Goal: Task Accomplishment & Management: Use online tool/utility

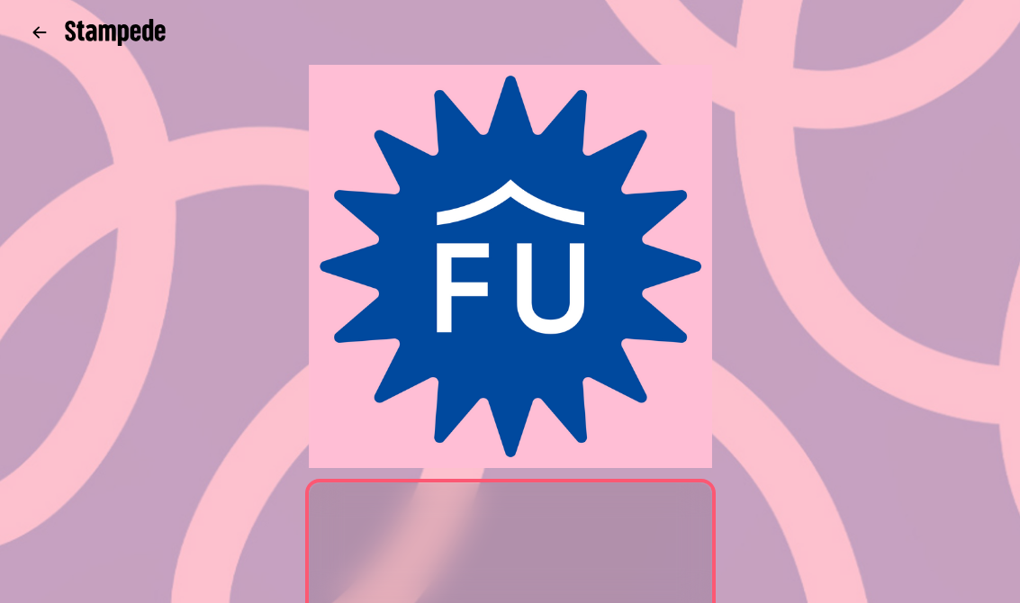
click at [607, 274] on img at bounding box center [510, 266] width 403 height 403
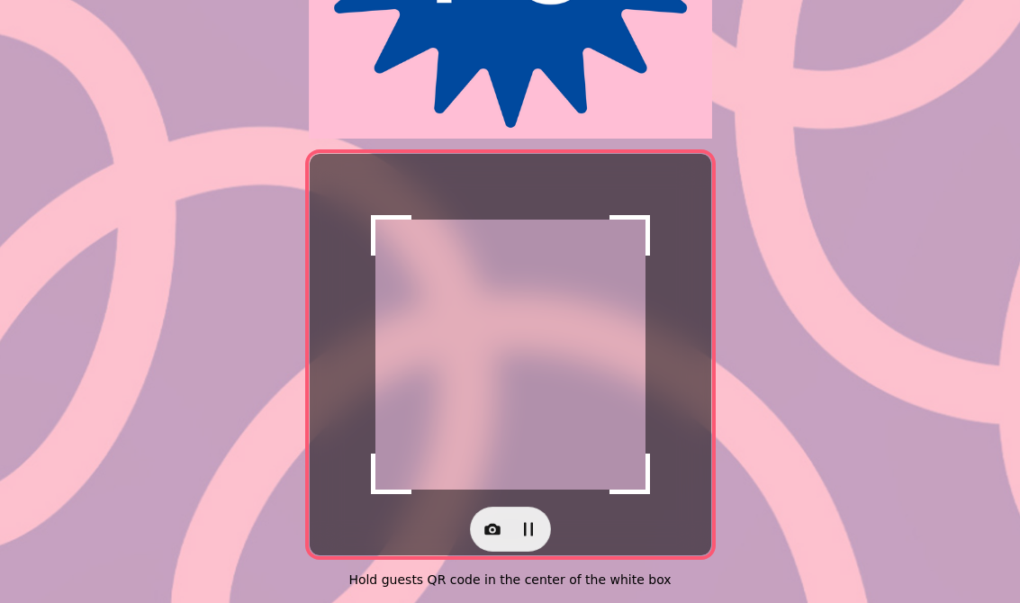
scroll to position [340, 0]
click at [498, 524] on icon "button" at bounding box center [492, 530] width 16 height 12
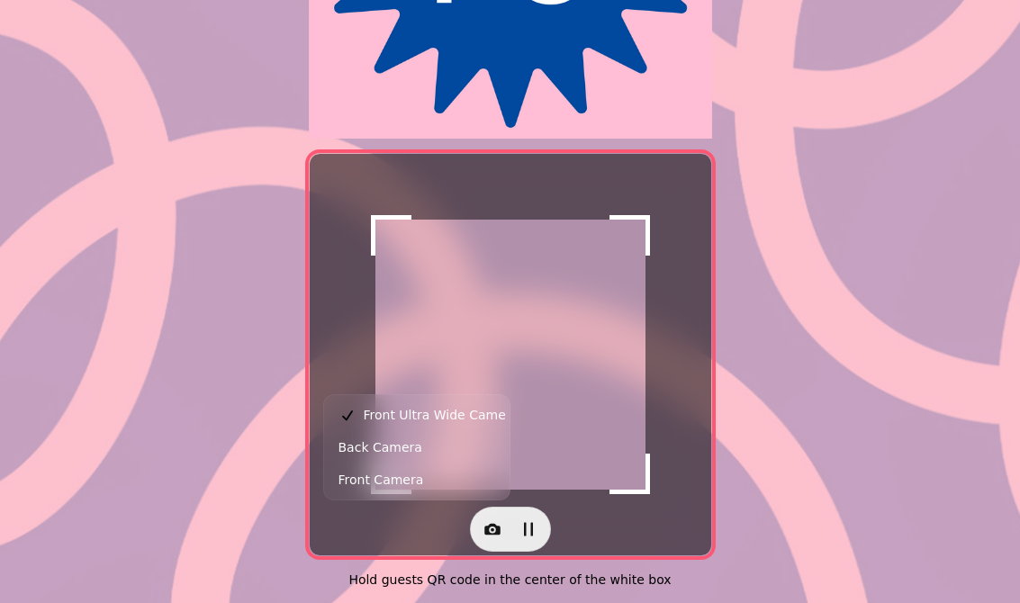
click at [407, 450] on span "Back Camera" at bounding box center [380, 447] width 84 height 22
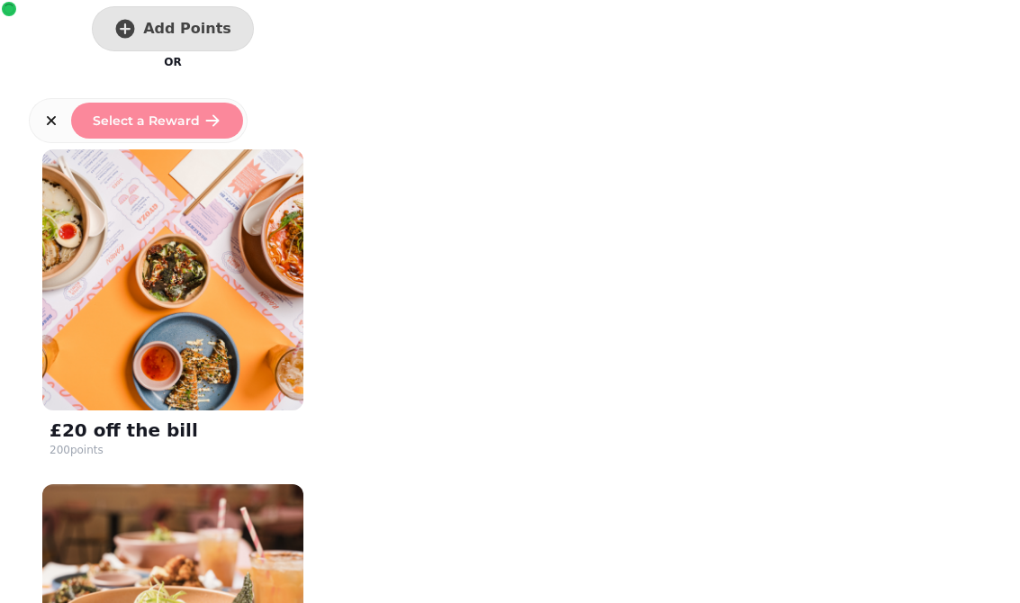
scroll to position [198, 0]
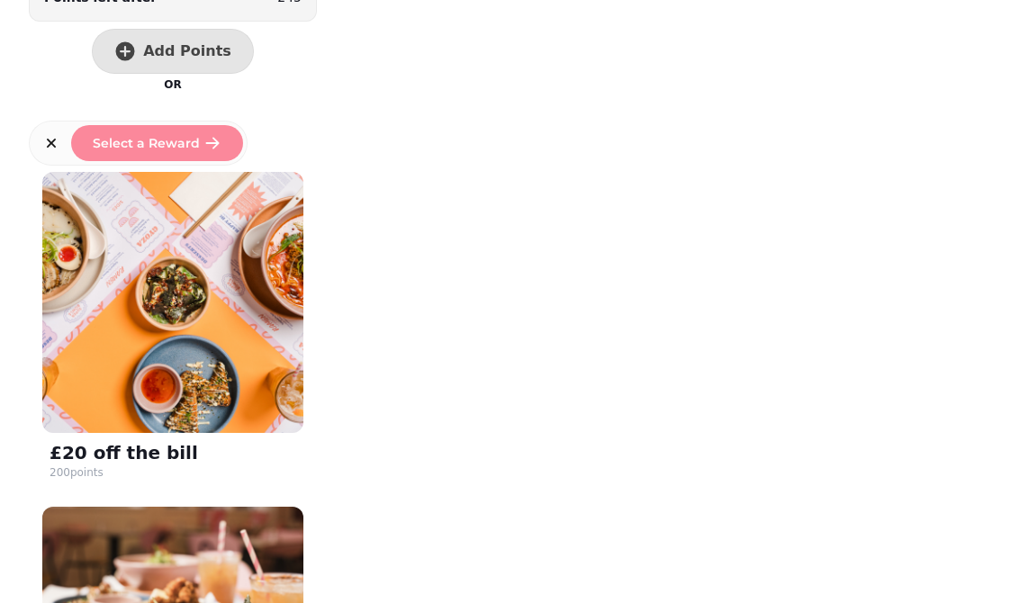
click at [188, 49] on span "Add Points" at bounding box center [187, 51] width 88 height 14
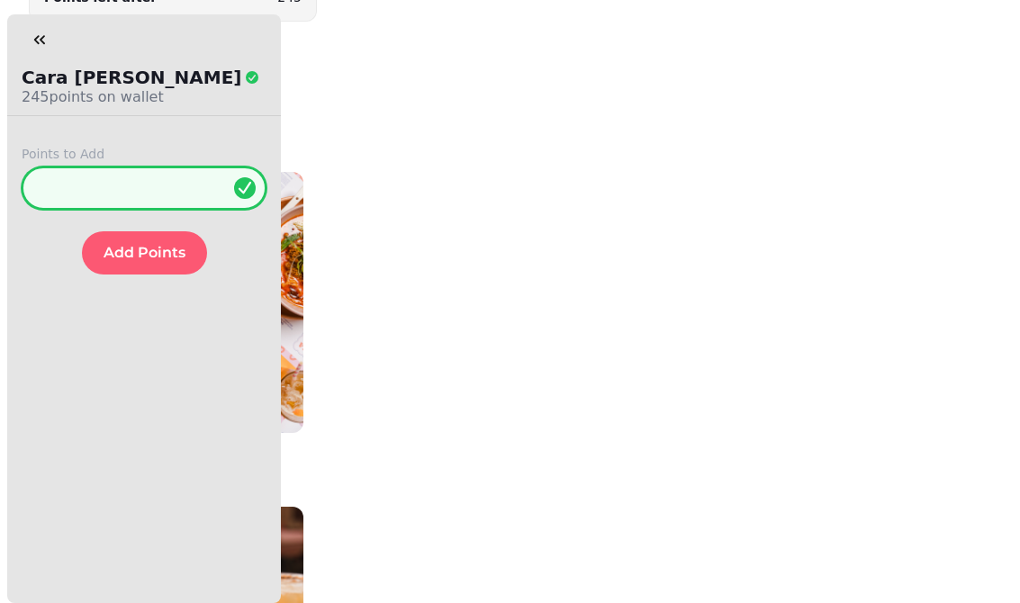
click at [205, 187] on input "*" at bounding box center [144, 187] width 245 height 43
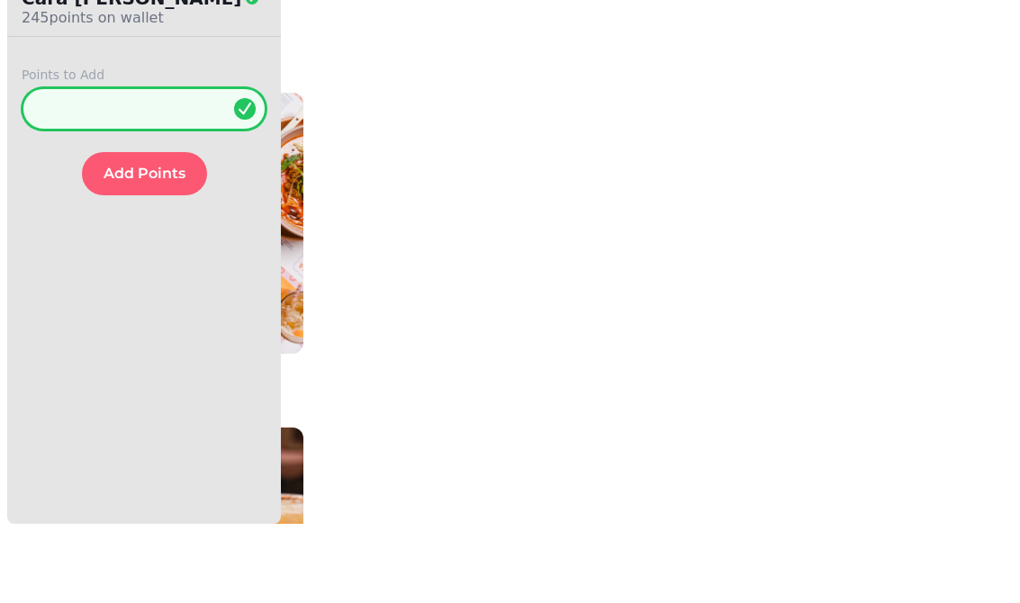
type input "**"
click at [170, 231] on button "Add Points" at bounding box center [144, 252] width 125 height 43
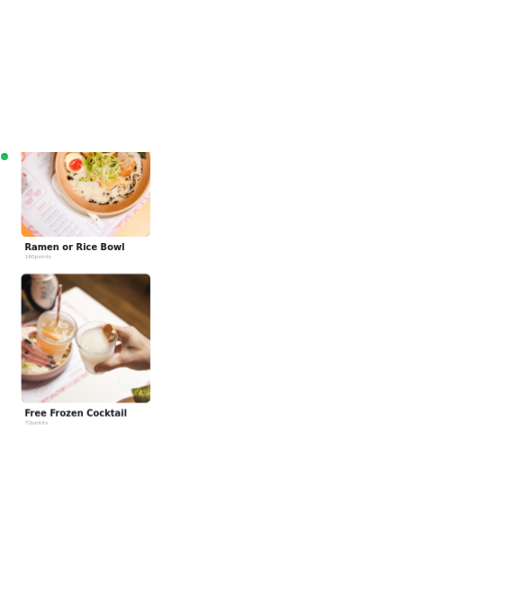
scroll to position [2143, 0]
